Goal: Book appointment/travel/reservation

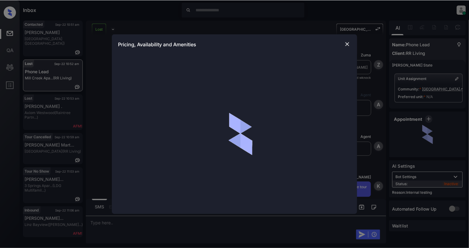
scroll to position [4059, 0]
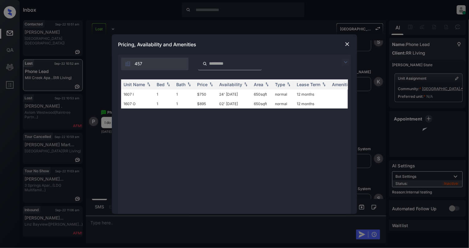
click at [350, 41] on div at bounding box center [347, 43] width 7 height 7
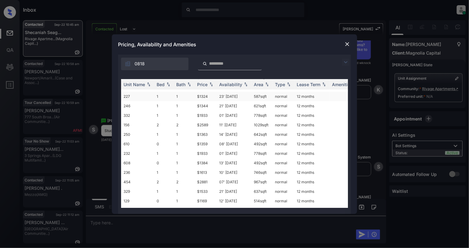
scroll to position [57, 0]
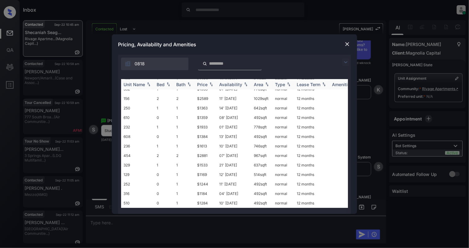
click at [168, 86] on img at bounding box center [168, 84] width 6 height 4
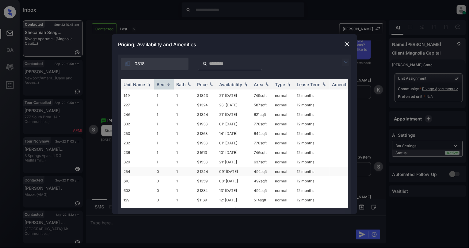
scroll to position [0, 0]
click at [166, 86] on img at bounding box center [168, 84] width 6 height 5
click at [170, 124] on td "0" at bounding box center [164, 123] width 20 height 10
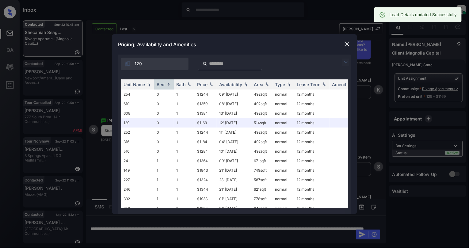
click at [348, 41] on img at bounding box center [347, 44] width 6 height 6
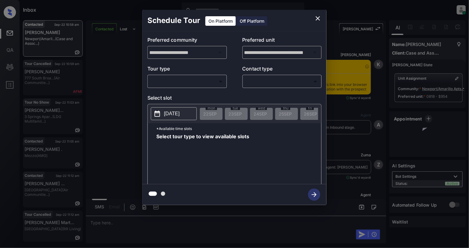
scroll to position [823, 0]
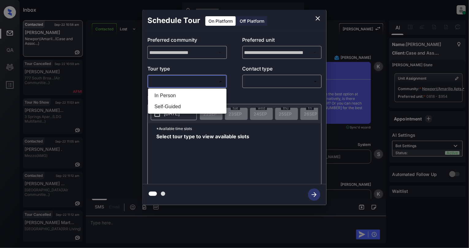
click at [199, 79] on body "Inbox Cynthia Montañez Online Set yourself offline Set yourself on break Profil…" at bounding box center [234, 124] width 469 height 248
click at [318, 14] on div at bounding box center [234, 124] width 469 height 248
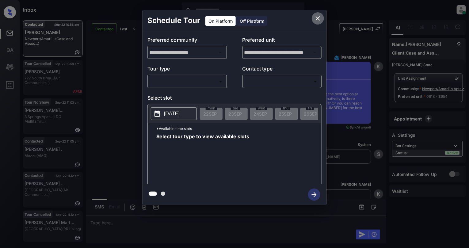
click at [319, 21] on icon "close" at bounding box center [317, 18] width 7 height 7
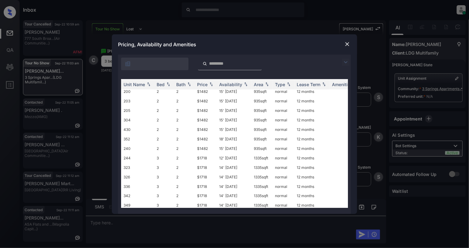
scroll to position [245, 0]
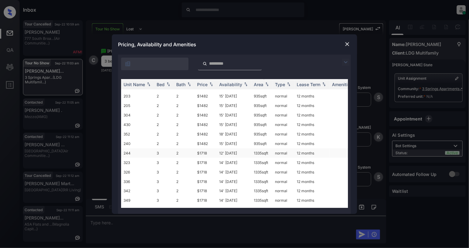
click at [206, 150] on td "$1718" at bounding box center [206, 153] width 22 height 10
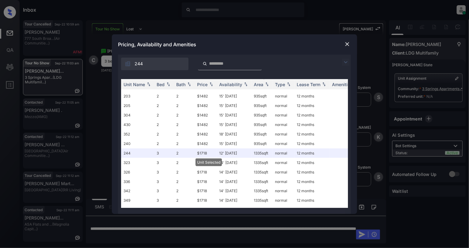
click at [348, 40] on div at bounding box center [347, 43] width 7 height 7
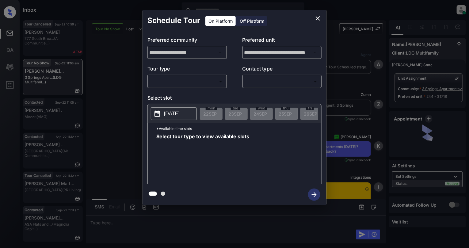
scroll to position [2146, 0]
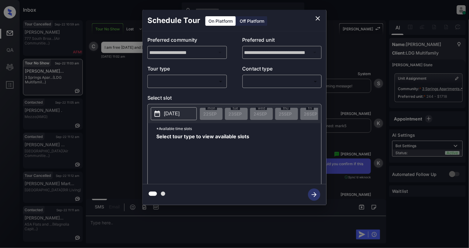
click at [215, 82] on body "Inbox Cynthia Montañez Online Set yourself offline Set yourself on break Profil…" at bounding box center [234, 124] width 469 height 248
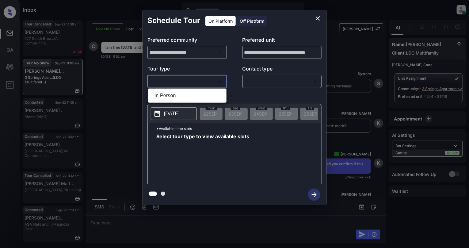
click at [204, 97] on li "In Person" at bounding box center [187, 95] width 75 height 11
type input "********"
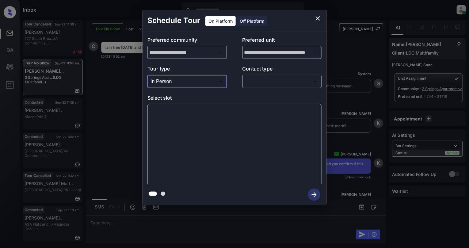
click at [291, 81] on body "Inbox Cynthia Montañez Online Set yourself offline Set yourself on break Profil…" at bounding box center [234, 124] width 469 height 248
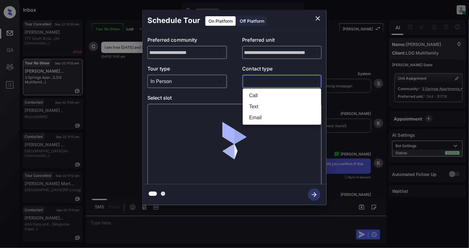
click at [271, 104] on li "Text" at bounding box center [281, 106] width 75 height 11
type input "****"
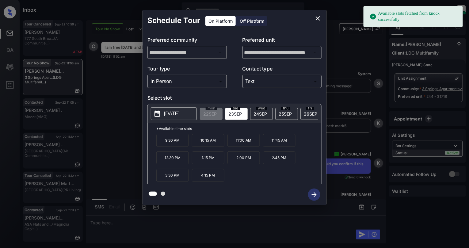
click at [172, 112] on p "2025-09-23" at bounding box center [172, 113] width 16 height 7
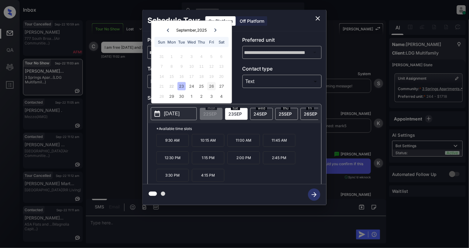
click at [211, 84] on div "26" at bounding box center [211, 86] width 8 height 8
click at [178, 163] on p "12:30 PM" at bounding box center [172, 157] width 32 height 13
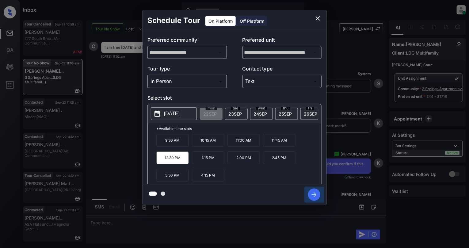
click at [318, 194] on icon "button" at bounding box center [314, 194] width 12 height 12
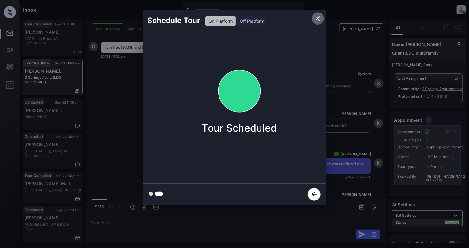
click at [321, 17] on icon "close" at bounding box center [317, 18] width 7 height 7
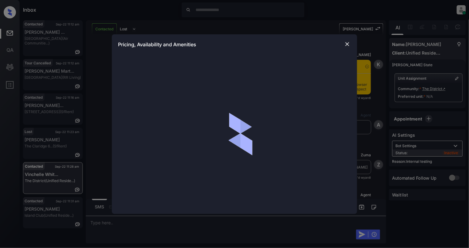
scroll to position [1787, 0]
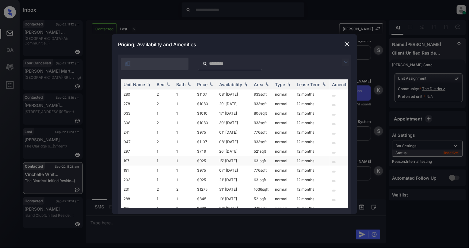
click at [187, 158] on td "1" at bounding box center [184, 161] width 21 height 10
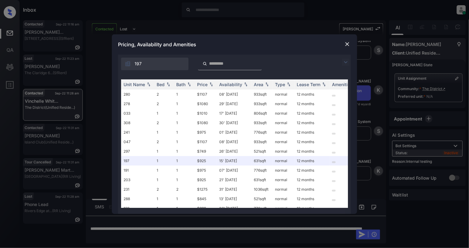
click at [348, 45] on img at bounding box center [347, 44] width 6 height 6
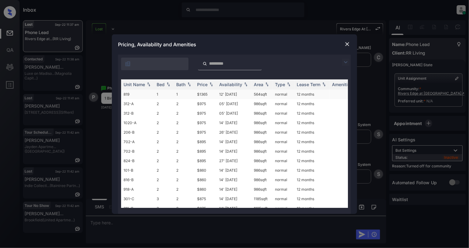
click at [157, 95] on td "1" at bounding box center [164, 94] width 20 height 10
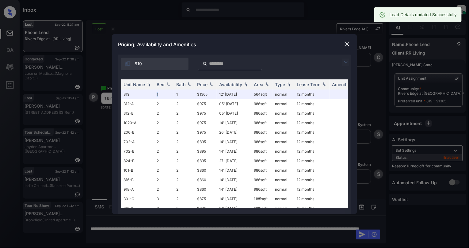
click at [348, 42] on img at bounding box center [347, 44] width 6 height 6
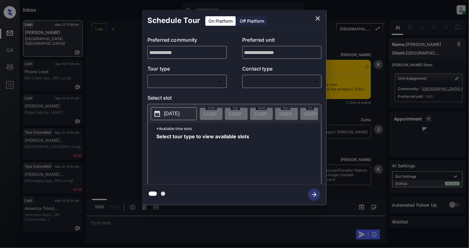
scroll to position [1740, 0]
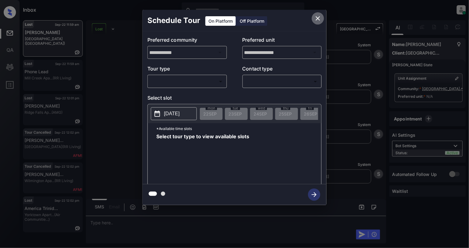
click at [319, 20] on icon "close" at bounding box center [318, 18] width 4 height 4
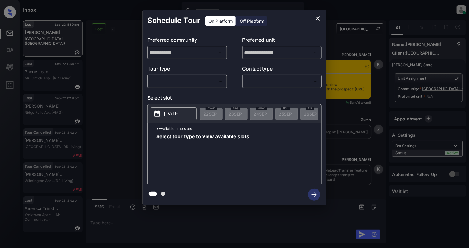
scroll to position [1740, 0]
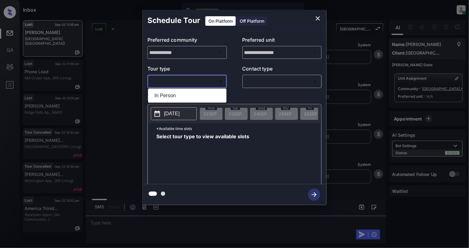
click at [182, 78] on body "Inbox Cynthia Montañez Online Set yourself offline Set yourself on break Profil…" at bounding box center [234, 124] width 469 height 248
click at [175, 99] on li "In Person" at bounding box center [187, 95] width 75 height 11
type input "********"
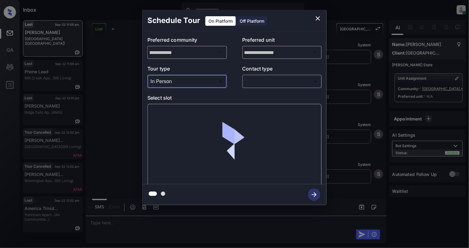
click at [289, 81] on body "Inbox Cynthia Montañez Online Set yourself offline Set yourself on break Profil…" at bounding box center [234, 124] width 469 height 248
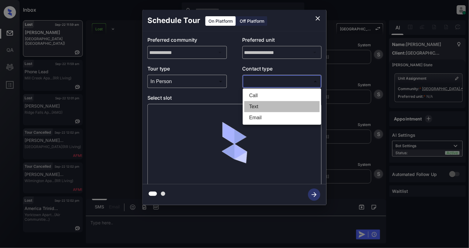
click at [278, 103] on li "Text" at bounding box center [281, 106] width 75 height 11
type input "****"
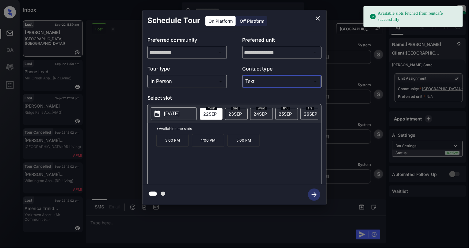
click at [317, 15] on icon "close" at bounding box center [317, 18] width 7 height 7
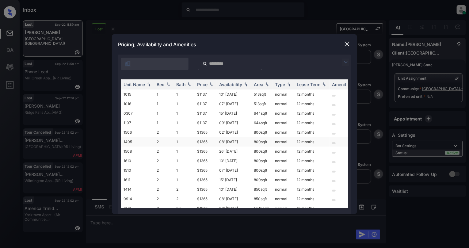
scroll to position [11, 0]
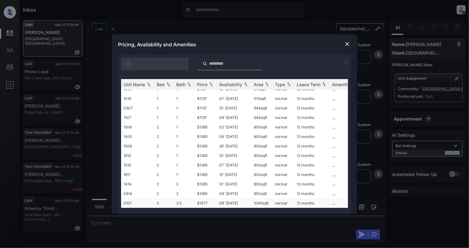
click at [230, 198] on td "08' [DATE]" at bounding box center [234, 203] width 35 height 10
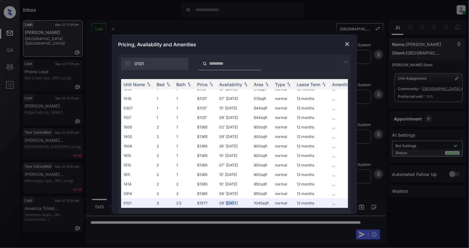
click at [346, 45] on img at bounding box center [347, 44] width 6 height 6
